Goal: Task Accomplishment & Management: Complete application form

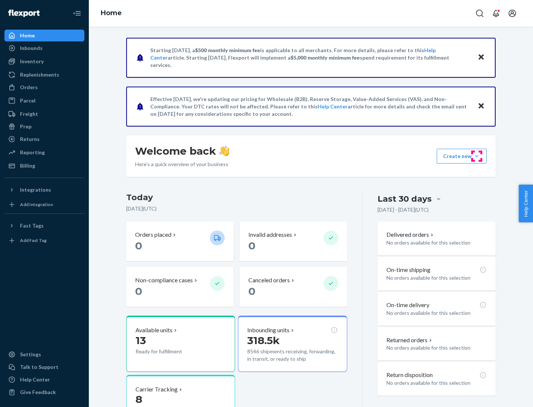
click at [476, 156] on button "Create new Create new inbound Create new order Create new product" at bounding box center [461, 156] width 50 height 15
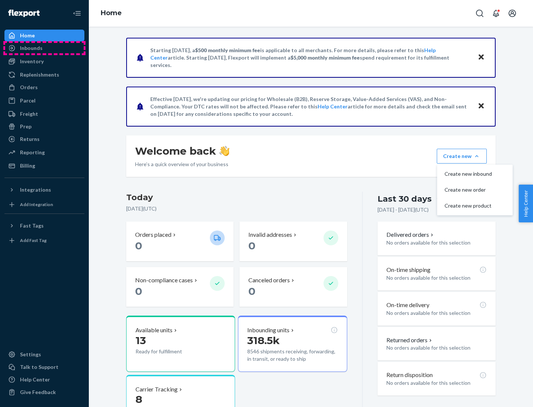
click at [44, 48] on div "Inbounds" at bounding box center [44, 48] width 78 height 10
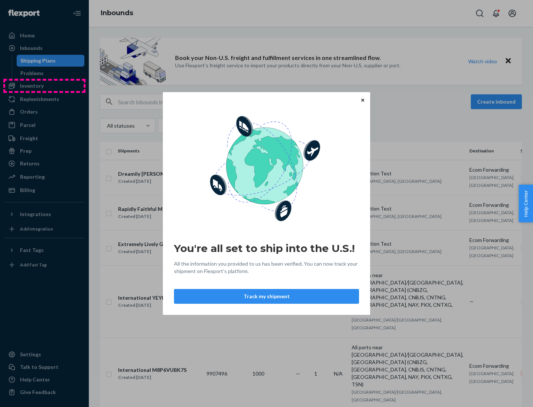
click at [44, 86] on div "You're all set to ship into the U.S.! All the information you provided to us ha…" at bounding box center [266, 203] width 533 height 407
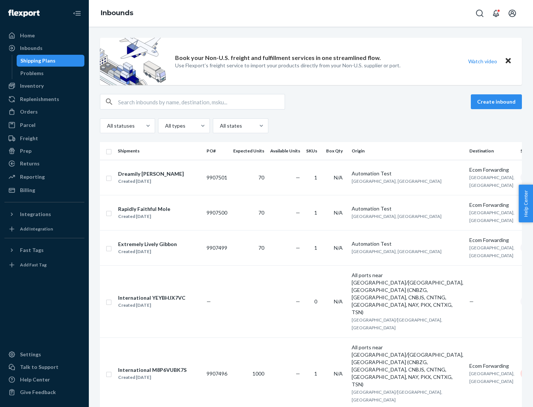
click at [311, 13] on div "Inbounds" at bounding box center [311, 13] width 444 height 27
click at [311, 126] on div "All statuses All types All states" at bounding box center [311, 125] width 422 height 15
click at [37, 61] on div "Shipping Plans" at bounding box center [37, 60] width 35 height 7
click at [497, 102] on button "Create inbound" at bounding box center [495, 101] width 51 height 15
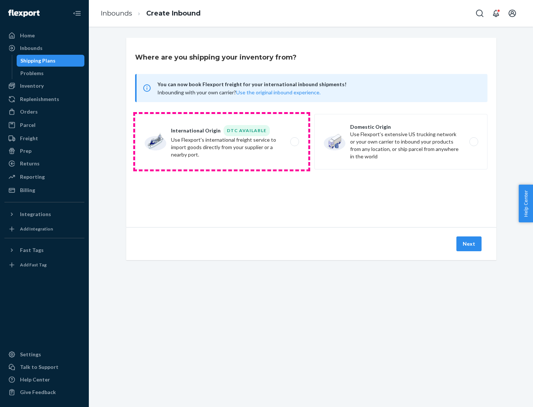
click at [222, 142] on label "International Origin DTC Available Use Flexport's international freight service…" at bounding box center [221, 141] width 173 height 55
click at [294, 142] on input "International Origin DTC Available Use Flexport's international freight service…" at bounding box center [296, 141] width 5 height 5
radio input "true"
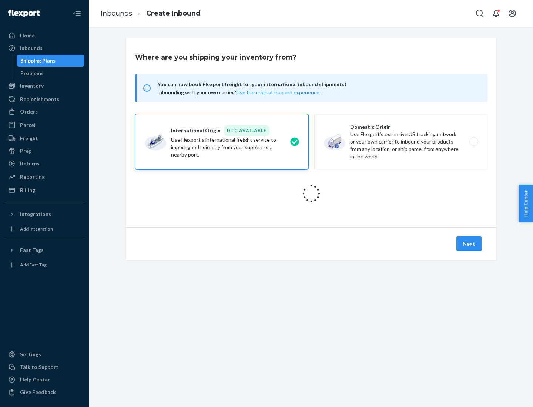
click at [311, 193] on icon at bounding box center [310, 193] width 27 height 27
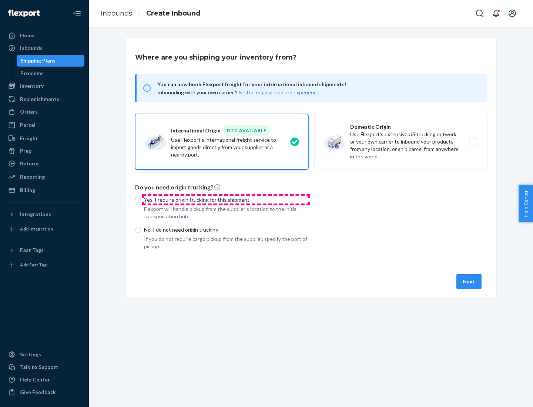
click at [226, 199] on p "Yes, I require origin trucking for this shipment" at bounding box center [226, 199] width 164 height 7
click at [141, 199] on input "Yes, I require origin trucking for this shipment" at bounding box center [138, 200] width 6 height 6
radio input "true"
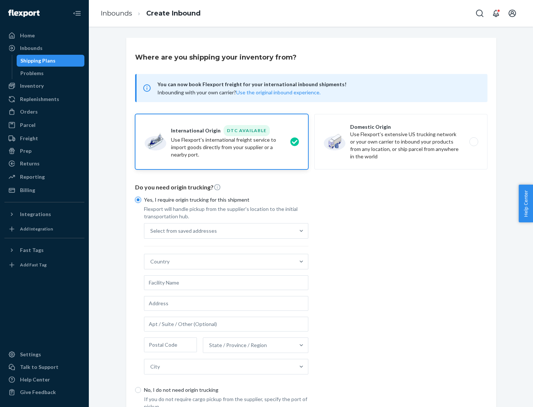
scroll to position [14, 0]
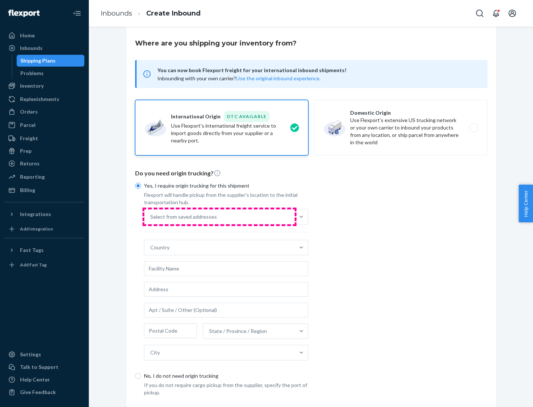
click at [219, 216] on div "Select from saved addresses" at bounding box center [219, 216] width 150 height 15
click at [151, 216] on input "Select from saved addresses" at bounding box center [150, 216] width 1 height 7
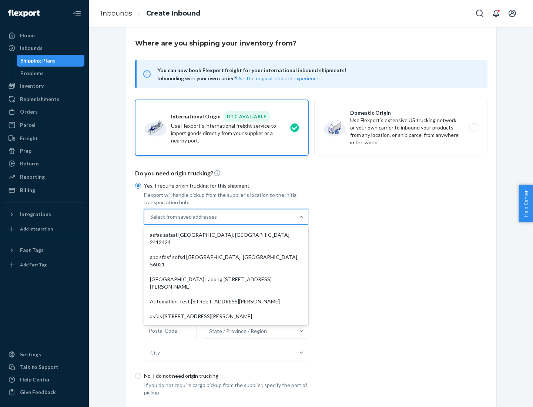
scroll to position [32, 0]
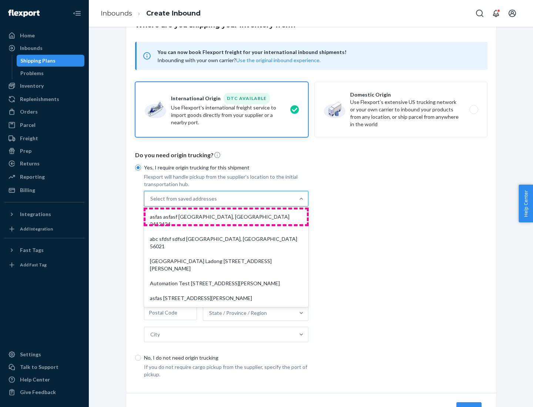
click at [226, 216] on div "asfas asfasf [GEOGRAPHIC_DATA], [GEOGRAPHIC_DATA] 2412424" at bounding box center [225, 220] width 161 height 22
click at [151, 202] on input "option asfas asfasf [GEOGRAPHIC_DATA], [GEOGRAPHIC_DATA] 2412424 focused, 1 of …" at bounding box center [150, 198] width 1 height 7
type input "asfas"
type input "asfasf"
type input "2412424"
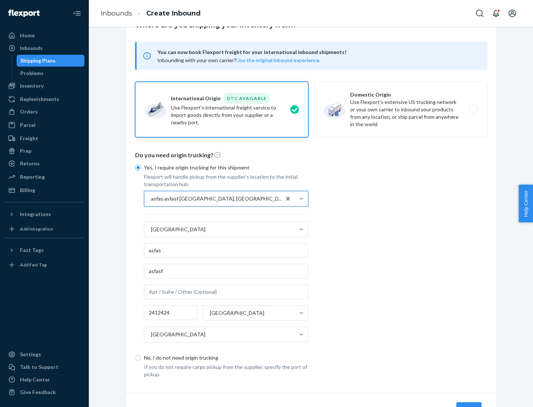
scroll to position [69, 0]
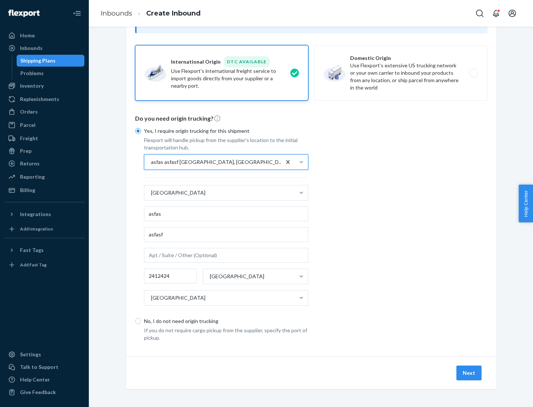
click at [469, 372] on button "Next" at bounding box center [468, 372] width 25 height 15
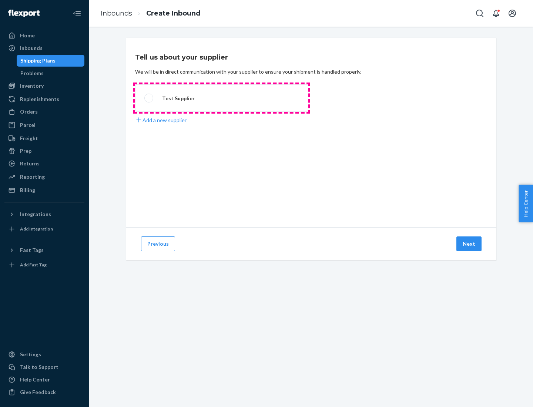
click at [222, 98] on label "Test Supplier" at bounding box center [221, 97] width 173 height 27
click at [149, 98] on input "Test Supplier" at bounding box center [146, 98] width 5 height 5
radio input "true"
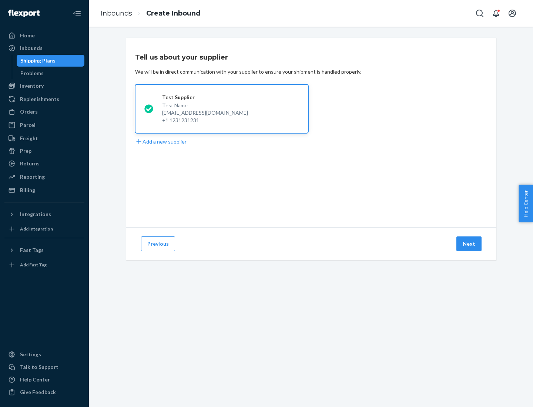
click at [469, 244] on button "Next" at bounding box center [468, 243] width 25 height 15
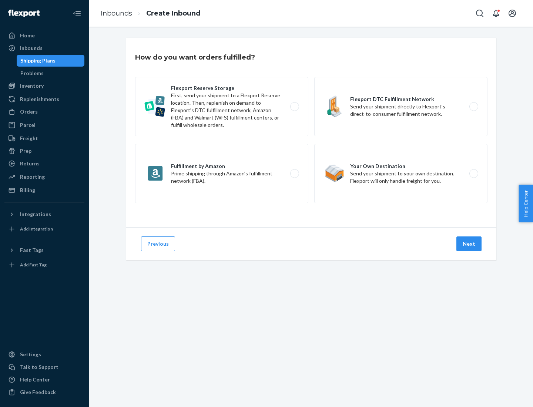
click at [222, 173] on label "Fulfillment by Amazon Prime shipping through Amazon’s fulfillment network (FBA)." at bounding box center [221, 173] width 173 height 59
click at [294, 173] on input "Fulfillment by Amazon Prime shipping through Amazon’s fulfillment network (FBA)." at bounding box center [296, 173] width 5 height 5
radio input "true"
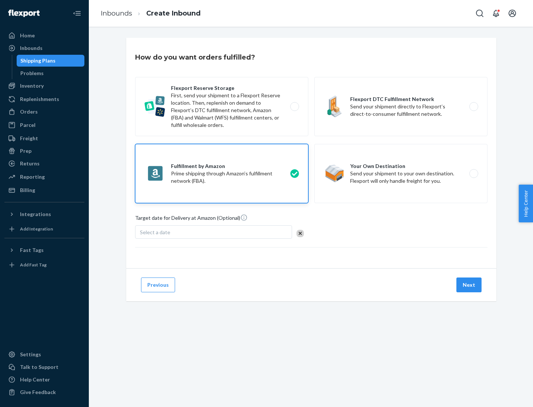
click at [469, 285] on button "Next" at bounding box center [468, 284] width 25 height 15
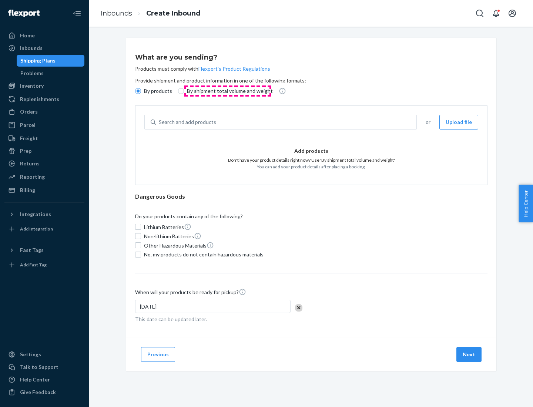
click at [227, 91] on p "By shipment total volume and weight" at bounding box center [230, 90] width 86 height 7
click at [184, 91] on input "By shipment total volume and weight" at bounding box center [181, 91] width 6 height 6
radio input "true"
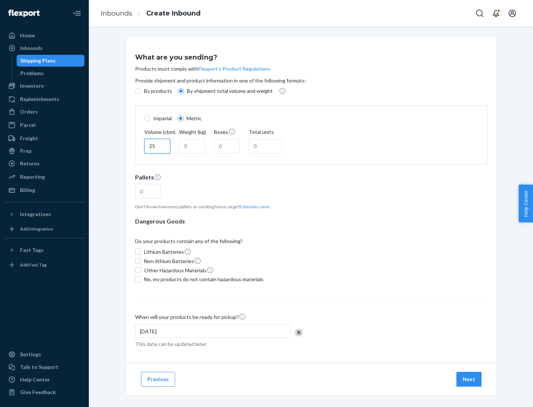
type input "25"
type input "100"
type input "50"
type input "500"
click at [253, 206] on button "Estimate count" at bounding box center [254, 206] width 30 height 6
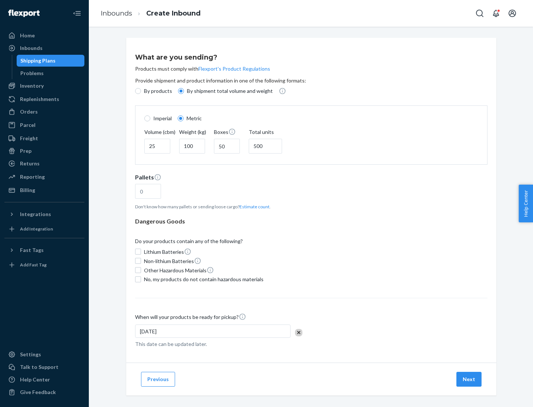
type input "16"
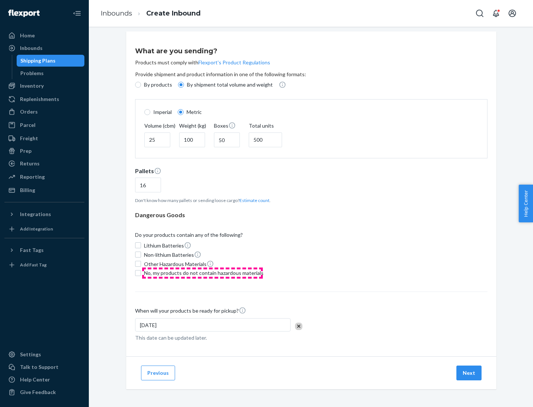
click at [202, 273] on span "No, my products do not contain hazardous materials" at bounding box center [203, 272] width 119 height 7
click at [141, 273] on input "No, my products do not contain hazardous materials" at bounding box center [138, 273] width 6 height 6
checkbox input "true"
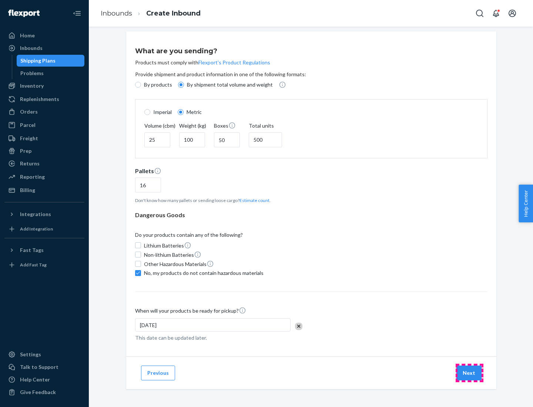
click at [469, 372] on button "Next" at bounding box center [468, 372] width 25 height 15
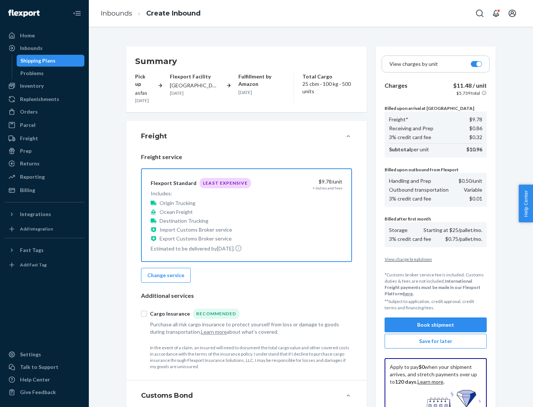
scroll to position [108, 0]
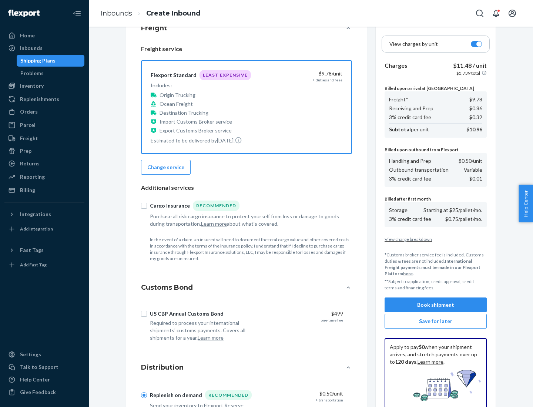
click at [435, 305] on button "Book shipment" at bounding box center [435, 304] width 102 height 15
